Goal: Browse casually

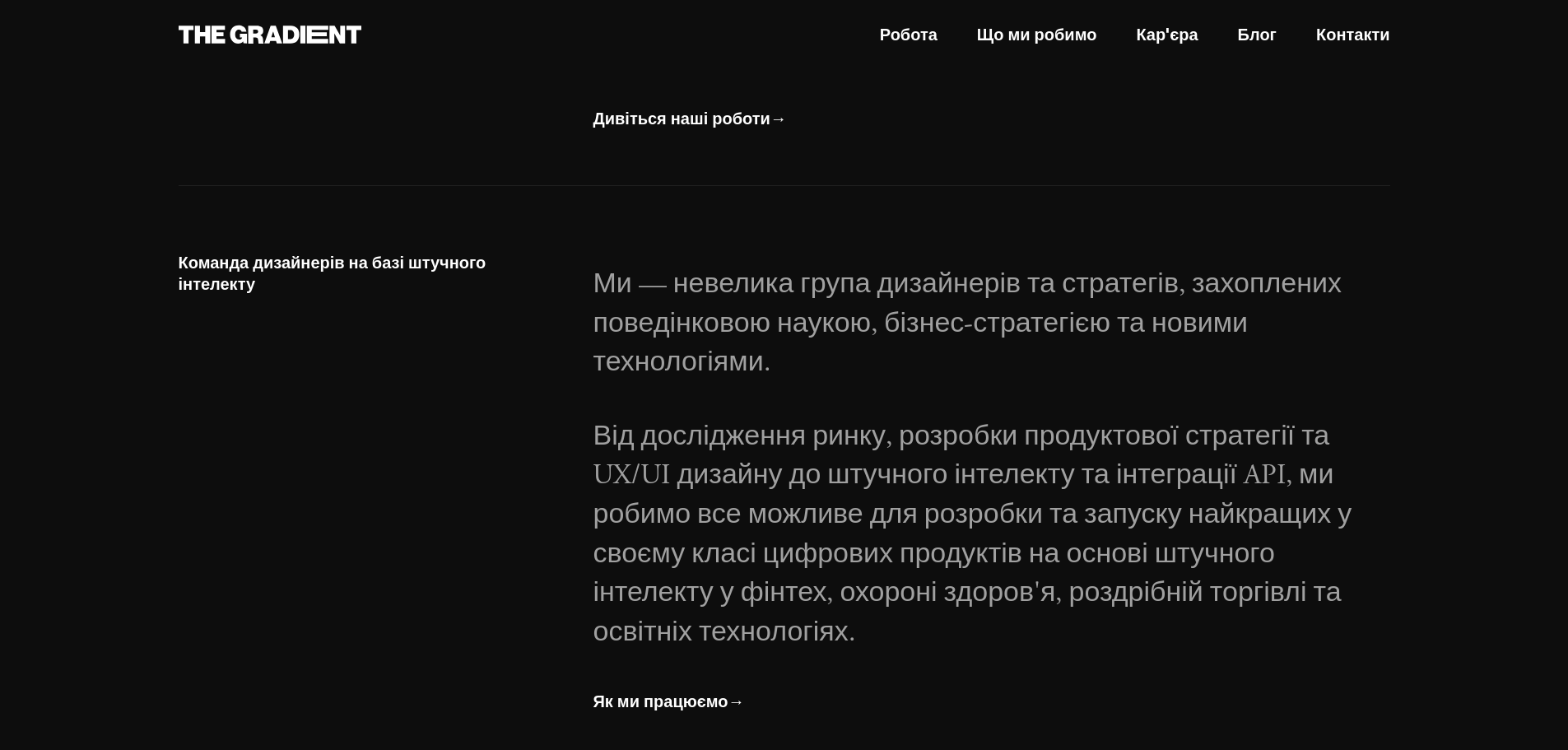
scroll to position [1808, 0]
click at [756, 131] on font "Дивіться наші роботи" at bounding box center [680, 120] width 177 height 20
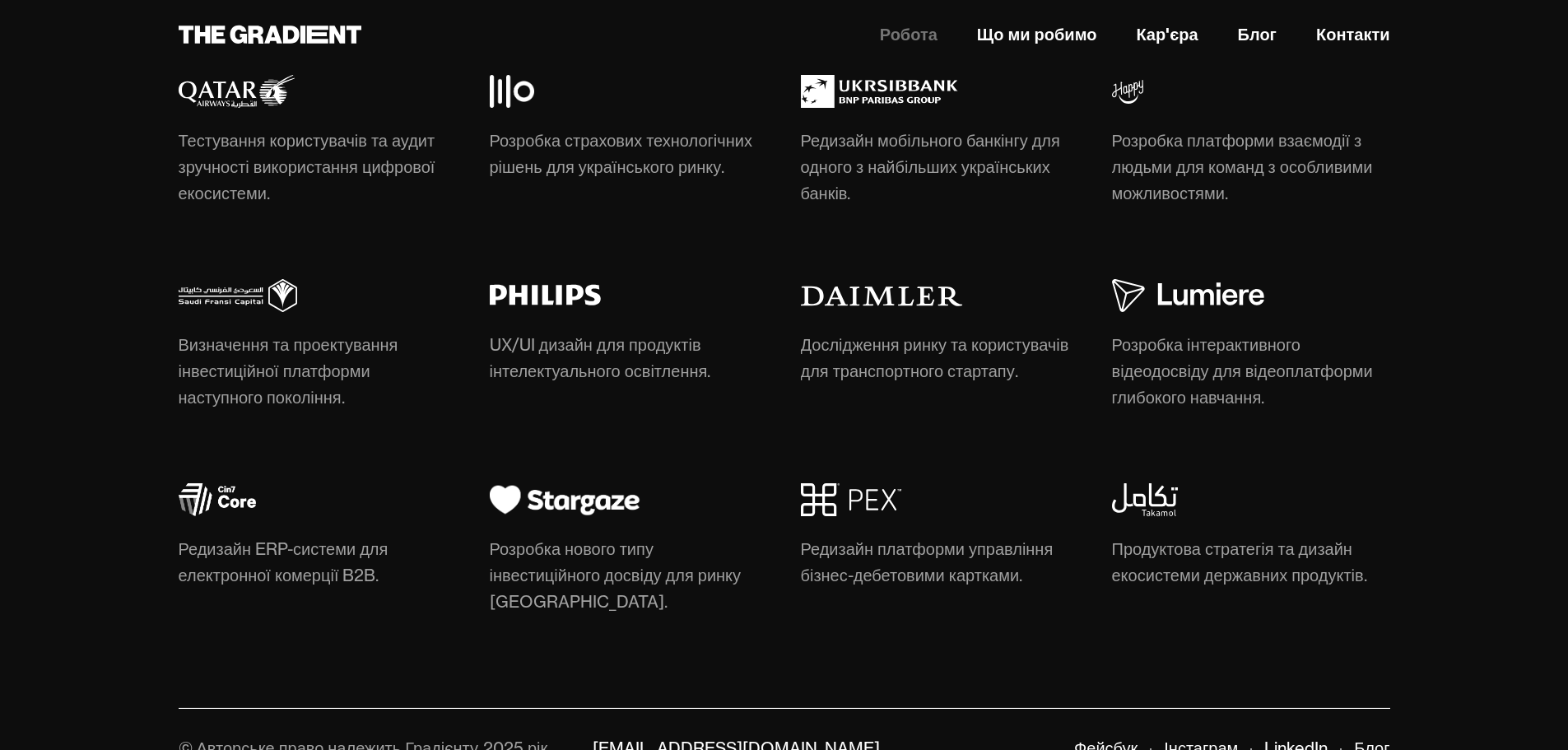
scroll to position [5340, 0]
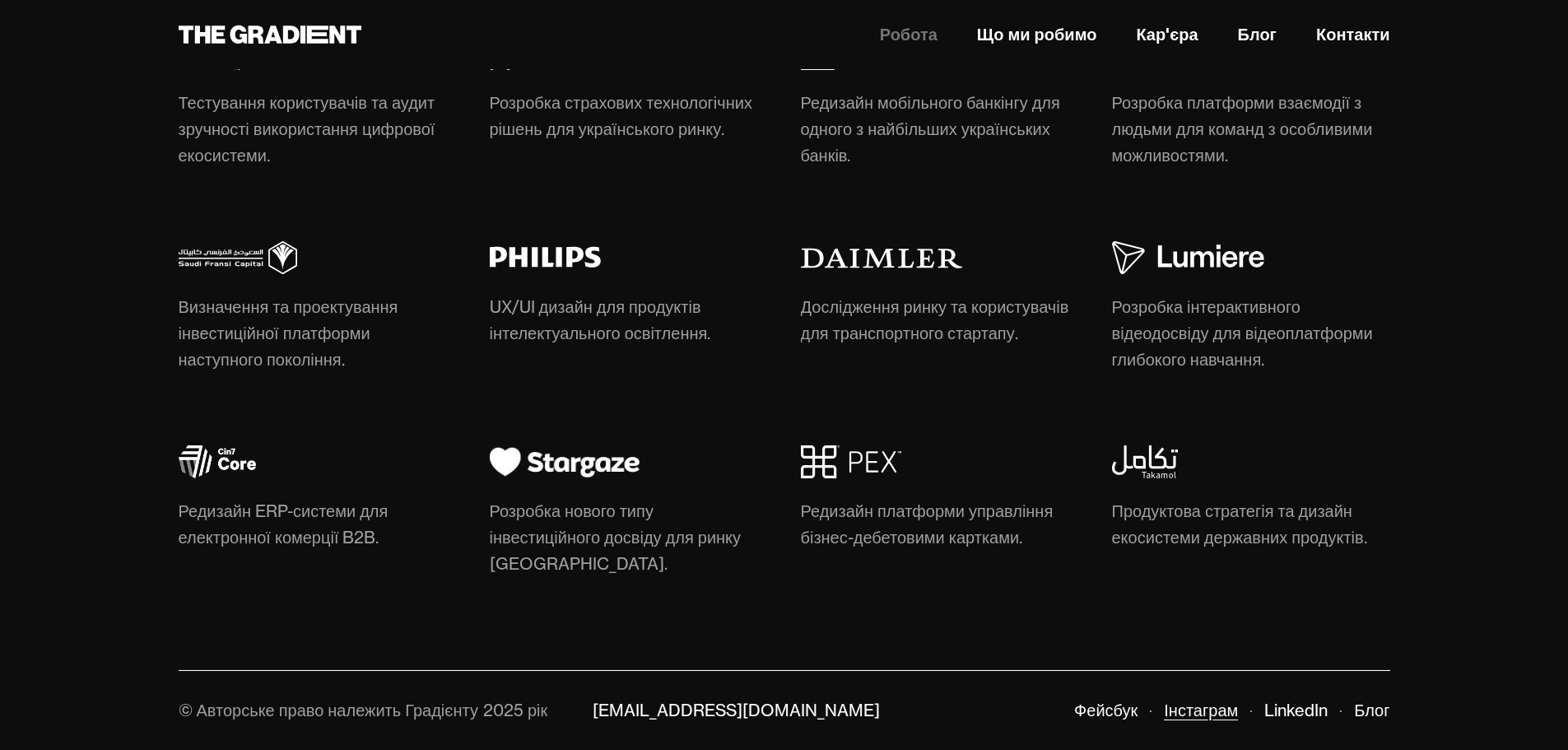
click at [1221, 704] on font "Інстаграм" at bounding box center [1201, 710] width 74 height 20
